Goal: Task Accomplishment & Management: Manage account settings

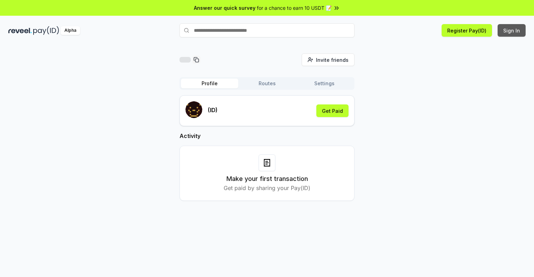
click at [512, 30] on button "Sign In" at bounding box center [512, 30] width 28 height 13
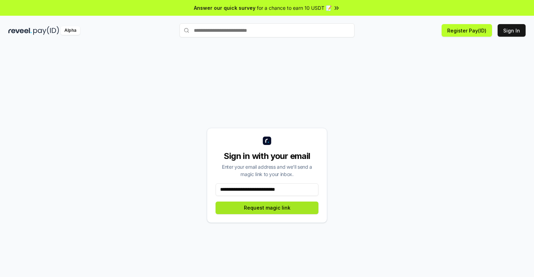
type input "**********"
click at [267, 208] on button "Request magic link" at bounding box center [267, 208] width 103 height 13
